Goal: Information Seeking & Learning: Understand process/instructions

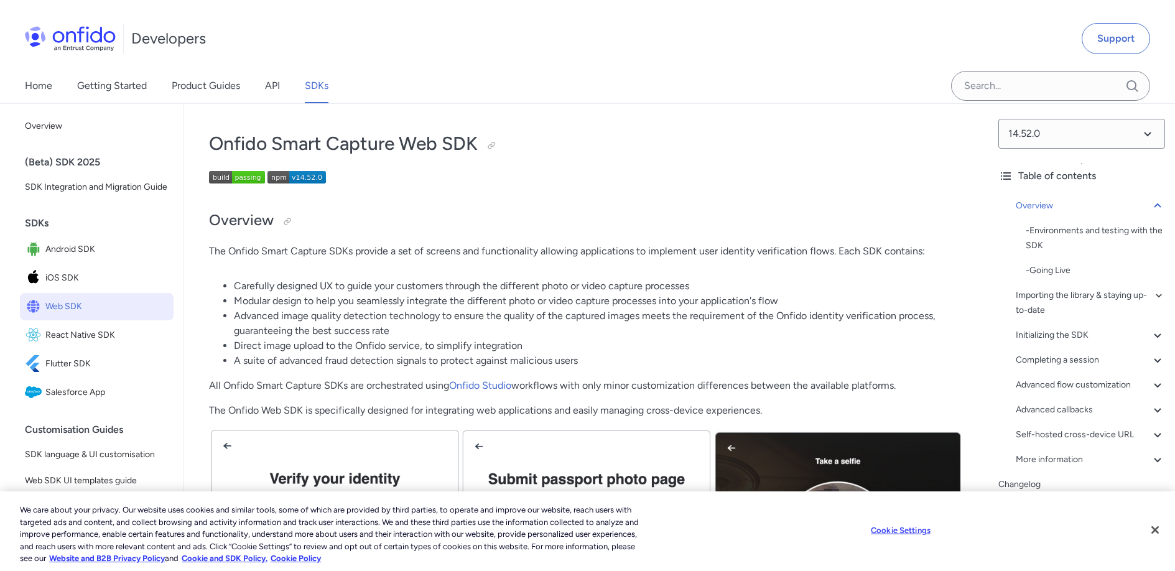
scroll to position [48, 0]
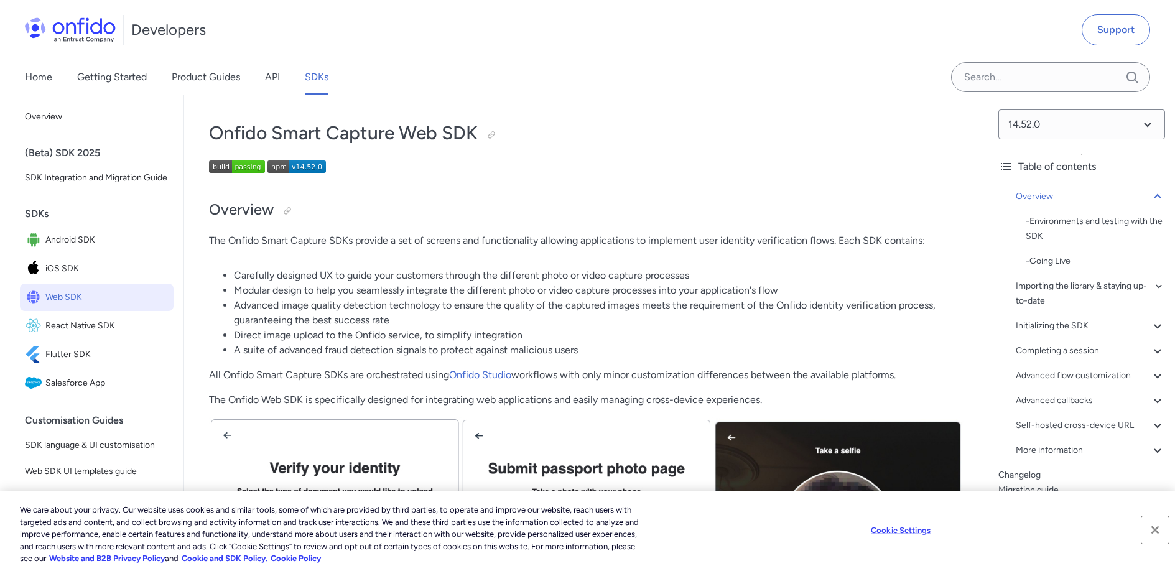
click at [1156, 531] on button "Close" at bounding box center [1155, 529] width 27 height 27
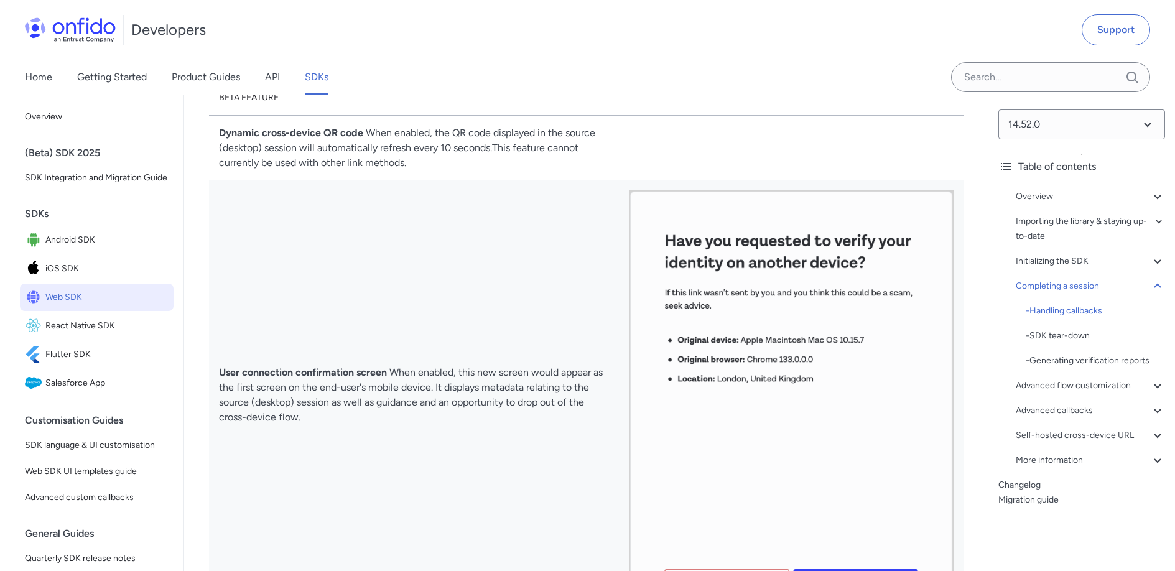
scroll to position [10700, 0]
click at [83, 306] on span "Web SDK" at bounding box center [106, 297] width 123 height 17
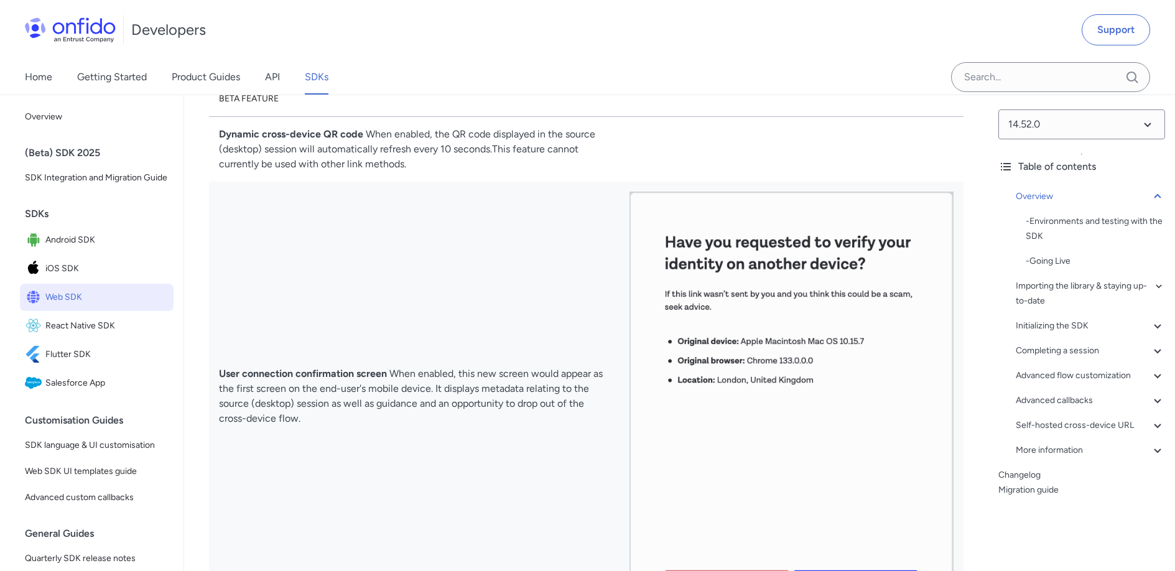
scroll to position [0, 0]
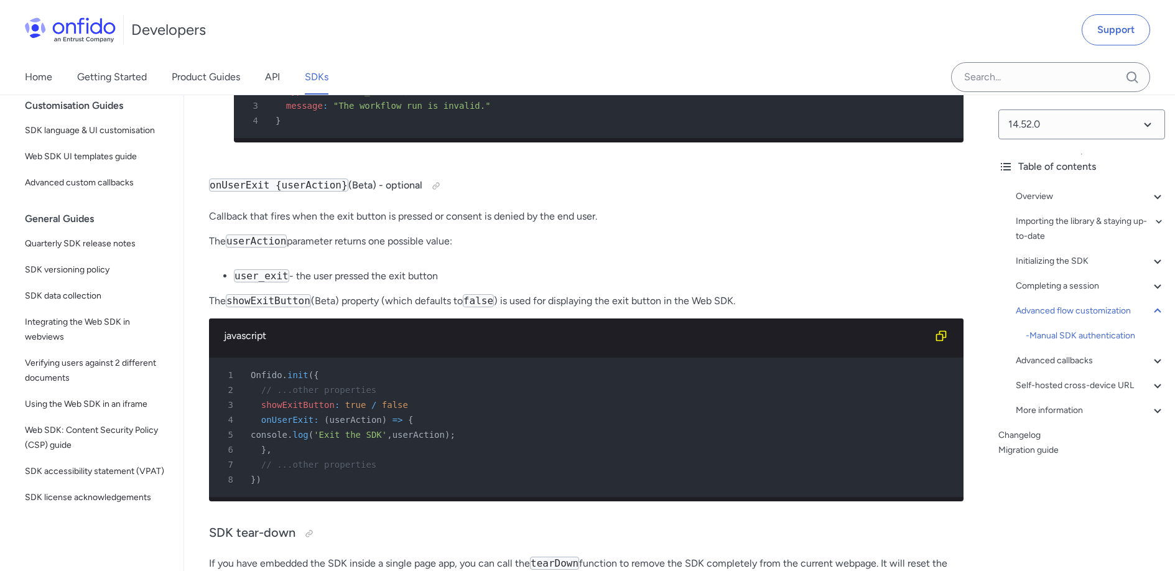
scroll to position [345, 0]
click at [85, 315] on span "Integrating the Web SDK in webviews" at bounding box center [97, 330] width 144 height 30
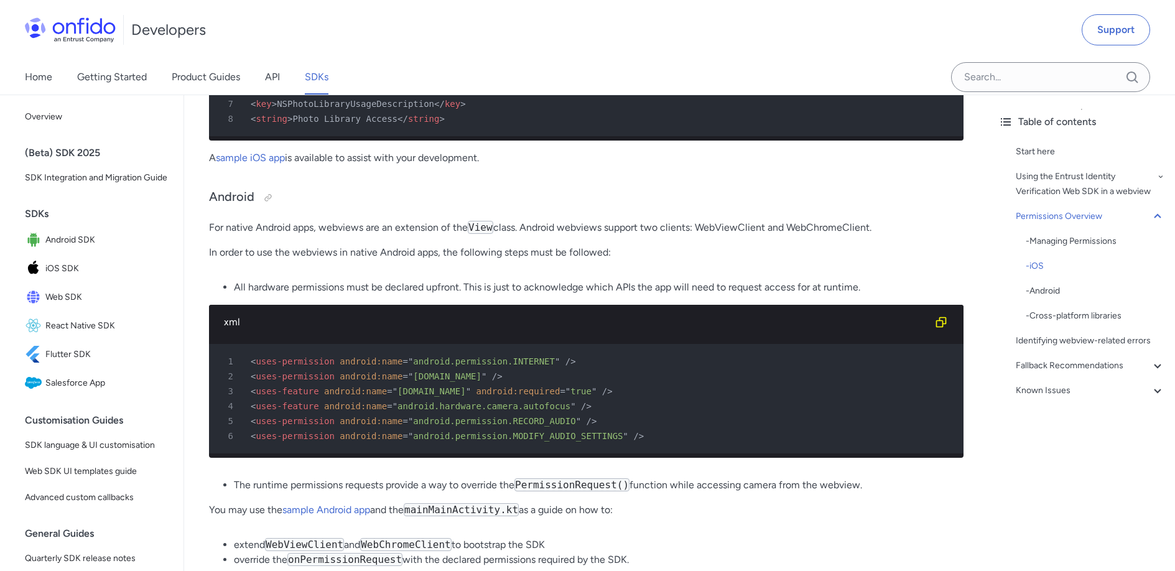
scroll to position [1079, 0]
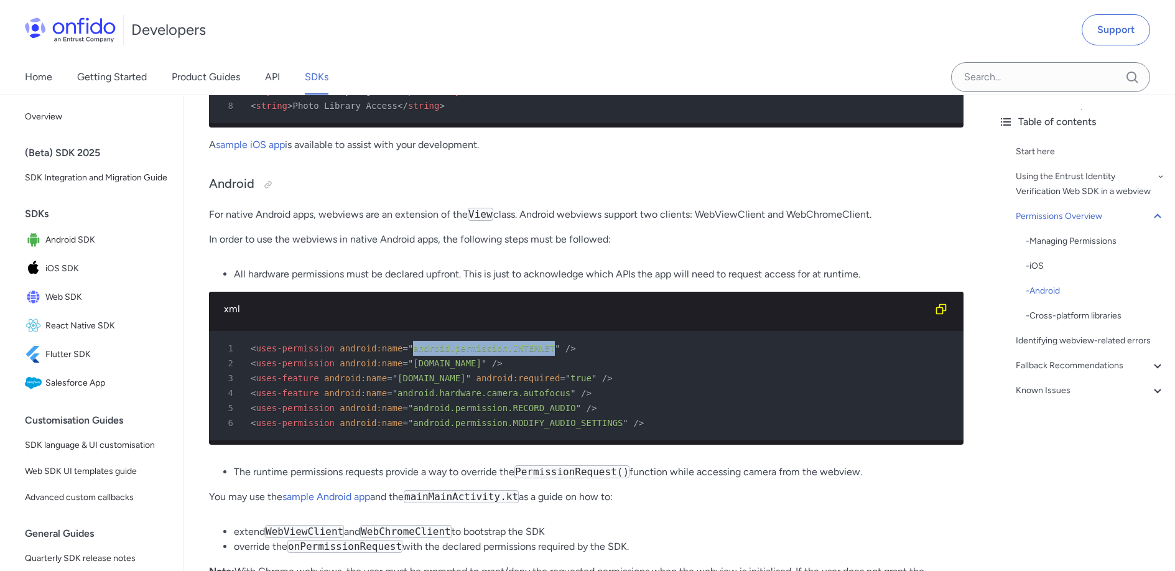
drag, startPoint x: 414, startPoint y: 355, endPoint x: 555, endPoint y: 358, distance: 141.2
click at [555, 356] on div "1 < uses-permission android: name = " android.permission.INTERNET " />" at bounding box center [580, 348] width 732 height 15
copy span "android.permission.INTERNET"
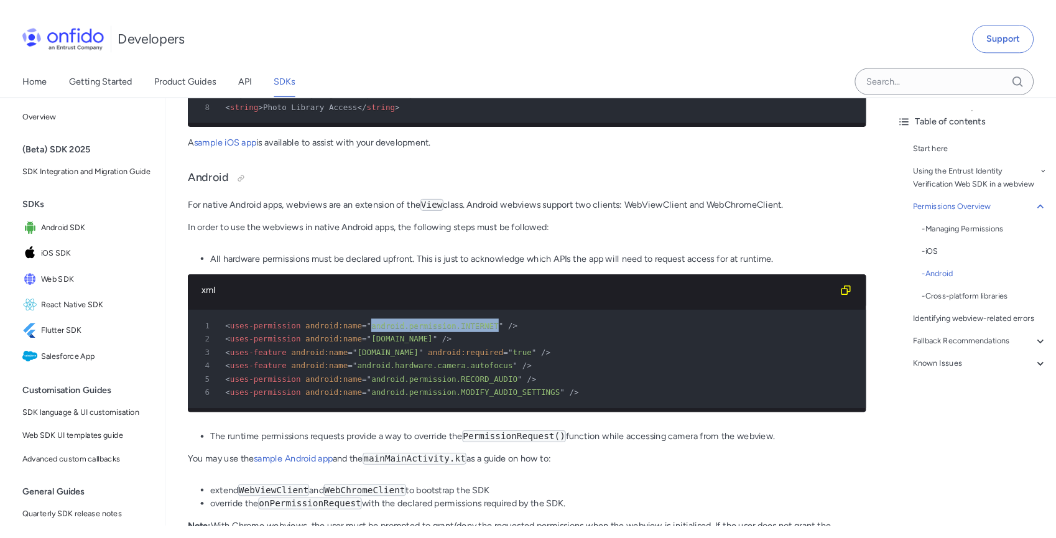
scroll to position [1138, 0]
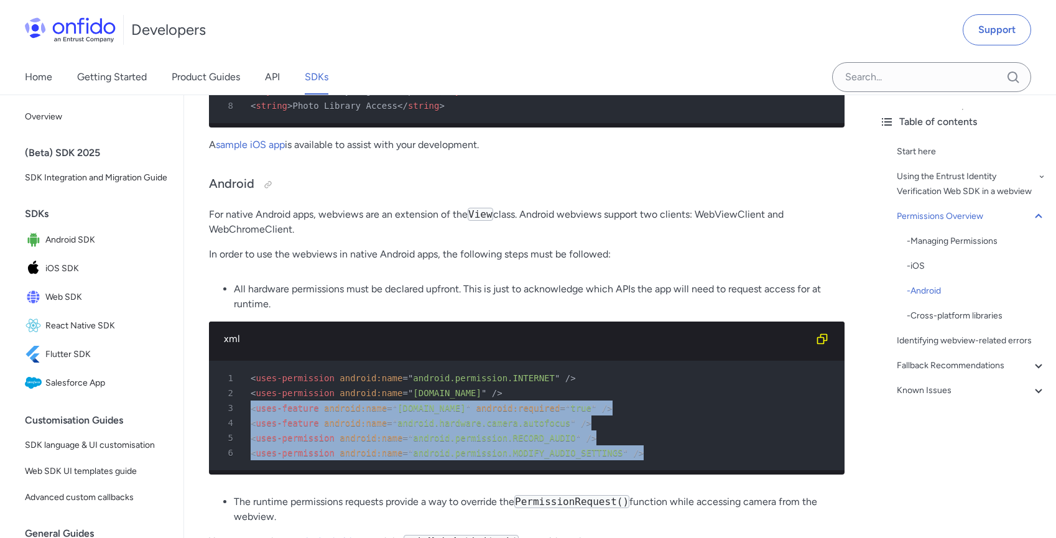
drag, startPoint x: 250, startPoint y: 419, endPoint x: 658, endPoint y: 463, distance: 410.5
click at [658, 463] on pre "1 < uses-permission android: name = " android.permission.INTERNET " /> 2 < uses…" at bounding box center [527, 415] width 636 height 109
copy pre "< uses-feature android: name = " [DOMAIN_NAME] " android: required = " true " /…"
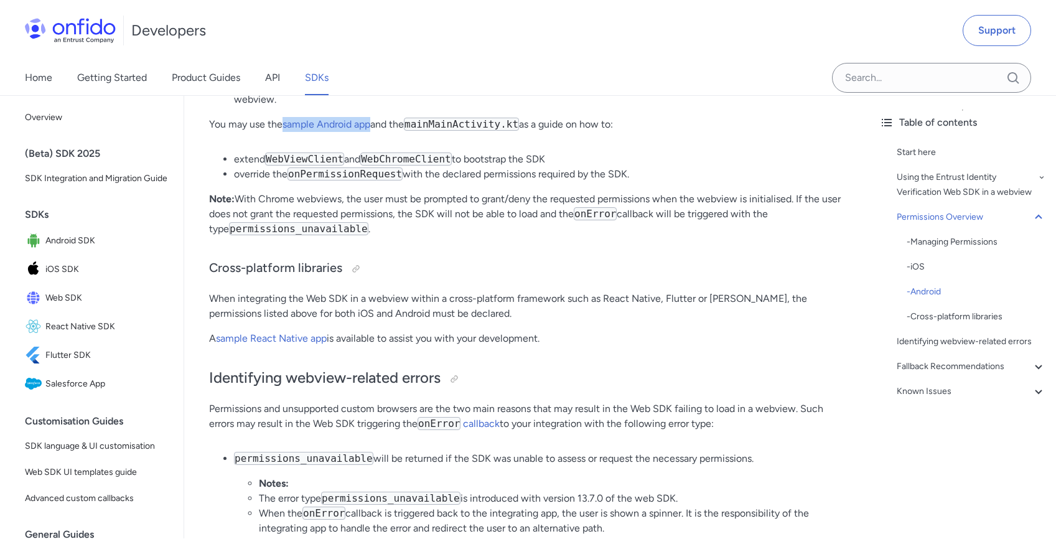
scroll to position [1556, 0]
